Goal: Task Accomplishment & Management: Manage account settings

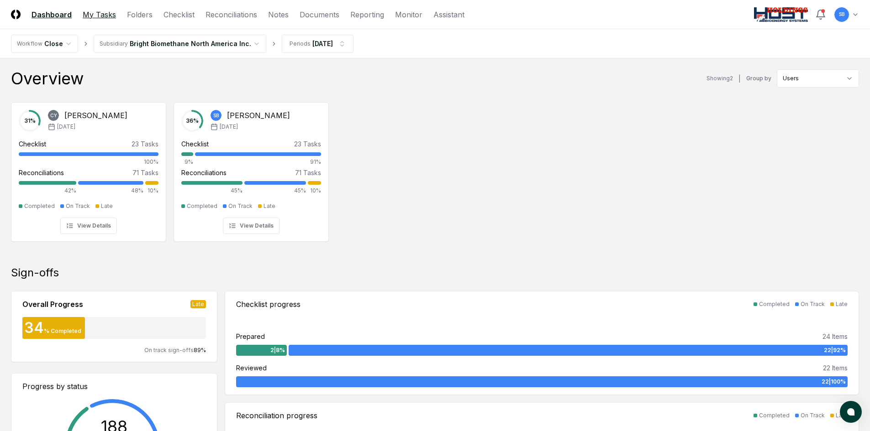
click at [109, 16] on link "My Tasks" at bounding box center [99, 14] width 33 height 11
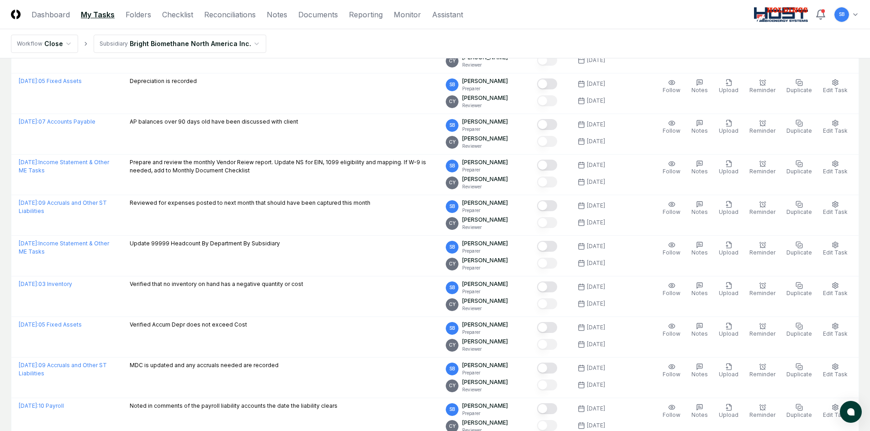
scroll to position [228, 0]
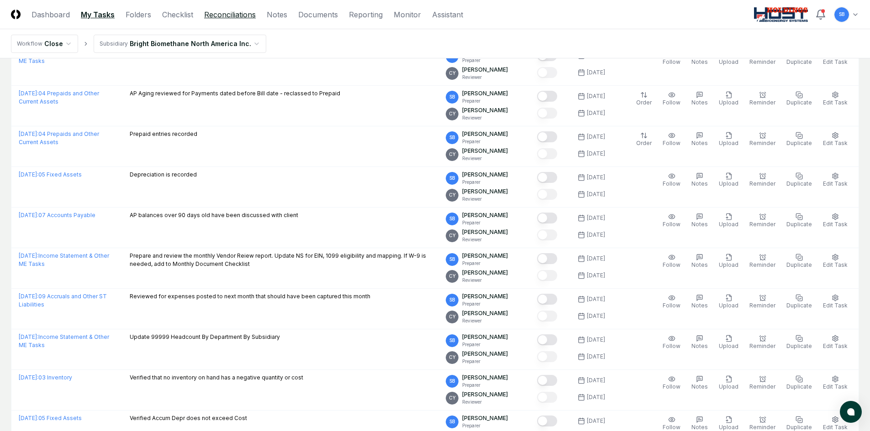
click at [223, 17] on link "Reconciliations" at bounding box center [230, 14] width 52 height 11
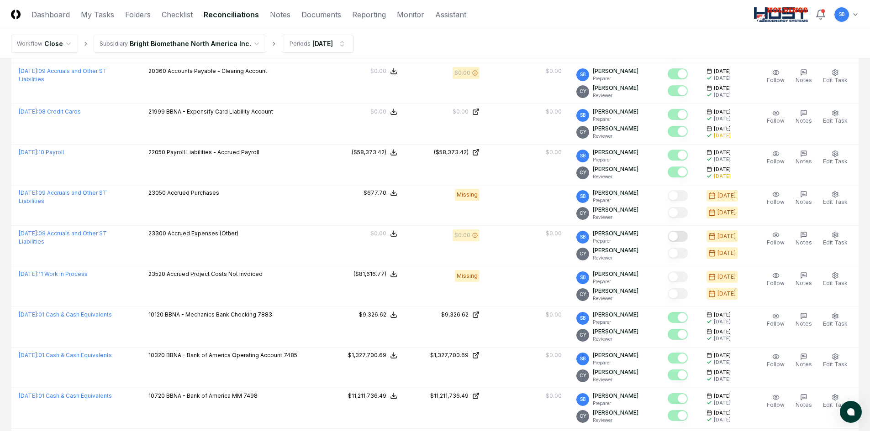
scroll to position [274, 0]
